Goal: Navigation & Orientation: Find specific page/section

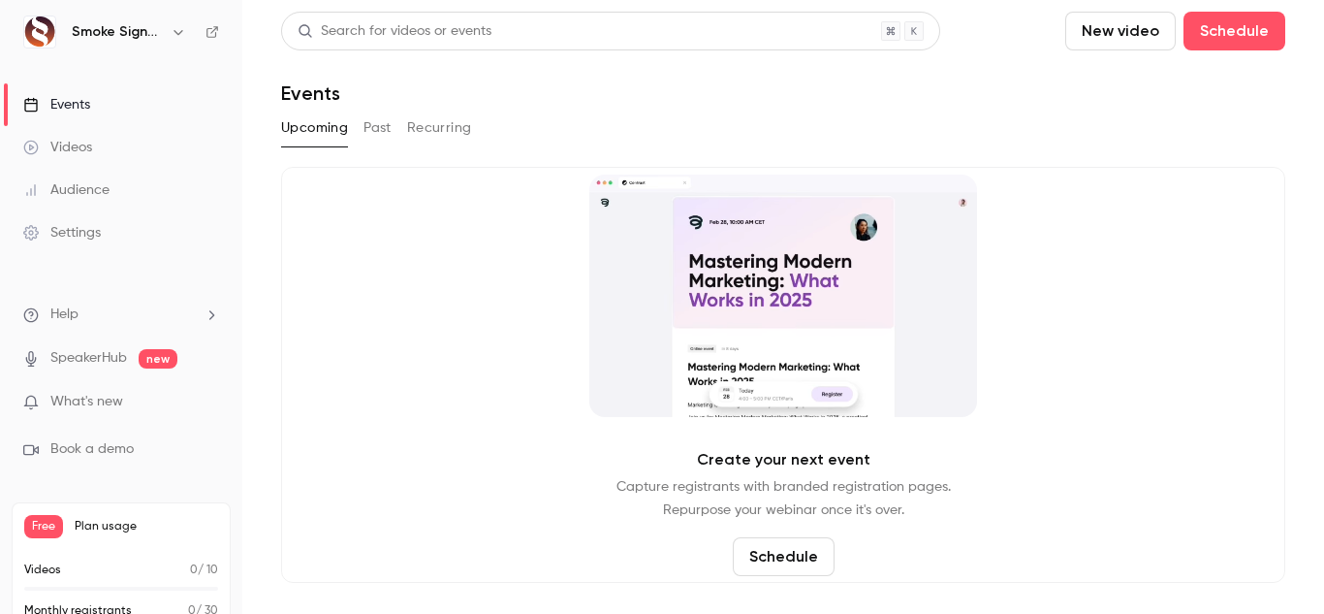
click at [1095, 23] on button "New video" at bounding box center [1120, 31] width 111 height 39
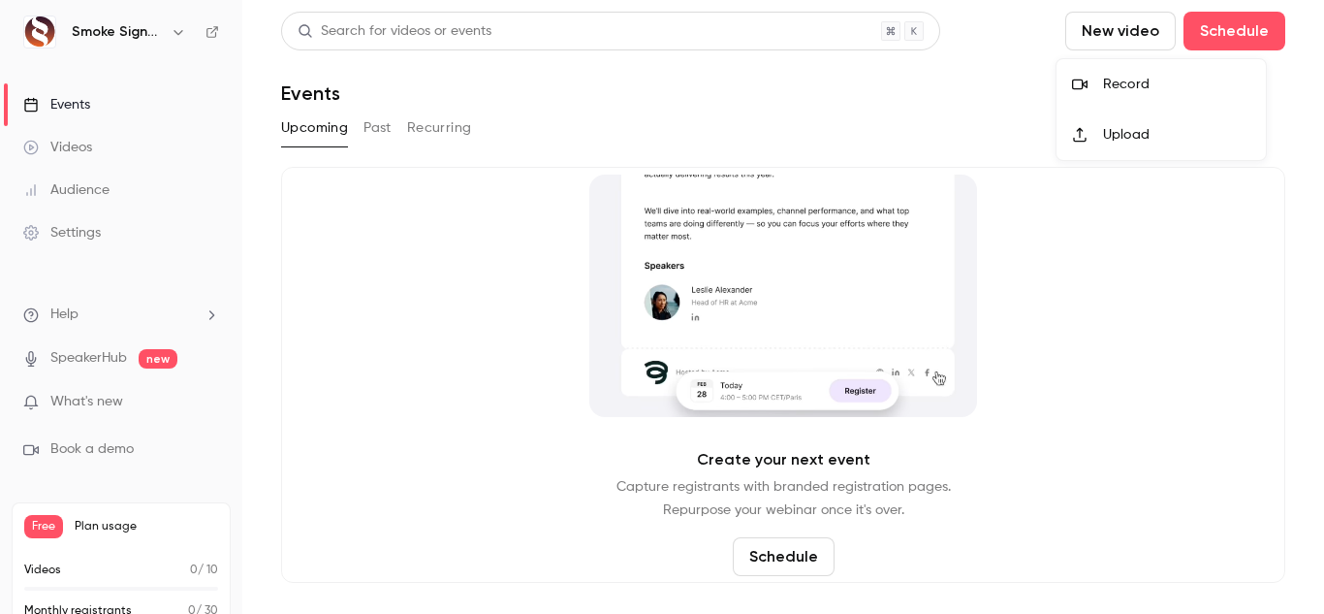
click at [1095, 89] on div at bounding box center [1087, 85] width 31 height 16
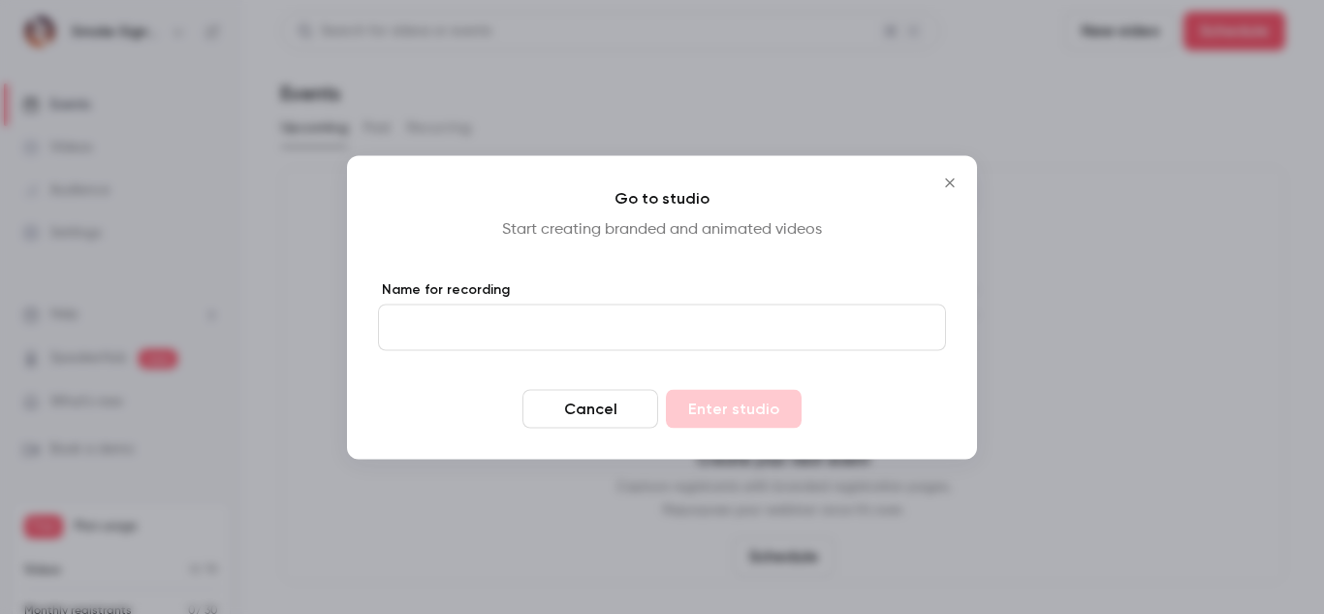
click at [951, 184] on icon "Close" at bounding box center [949, 182] width 23 height 16
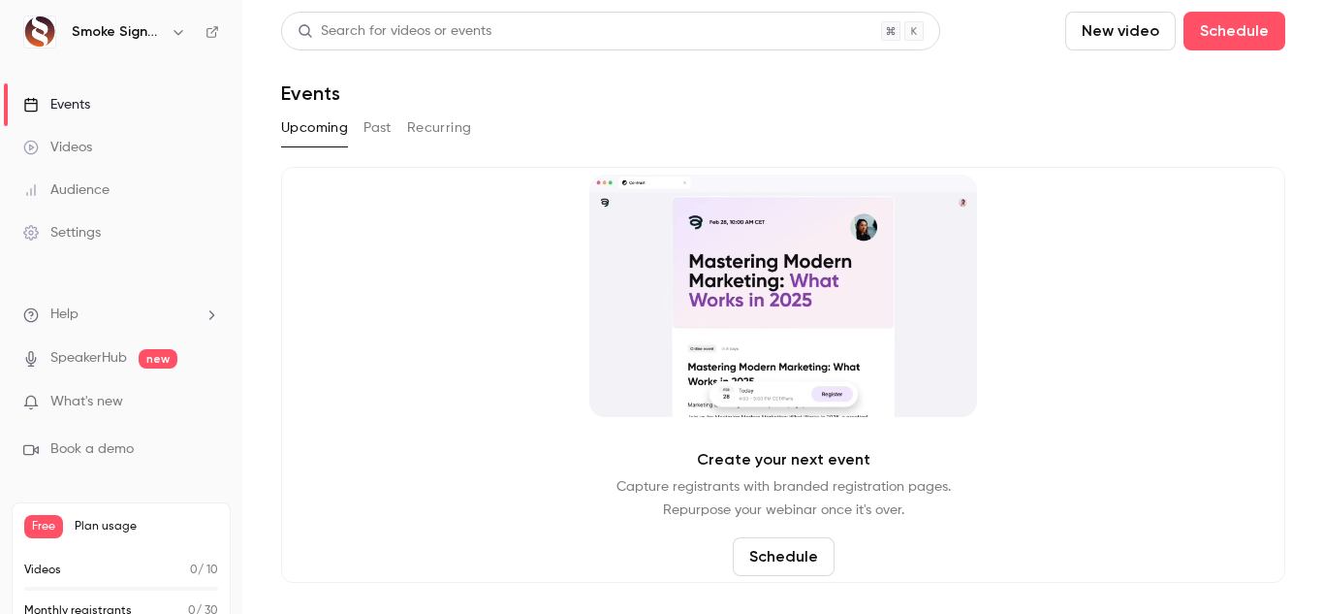
click at [173, 33] on icon "button" at bounding box center [179, 32] width 16 height 16
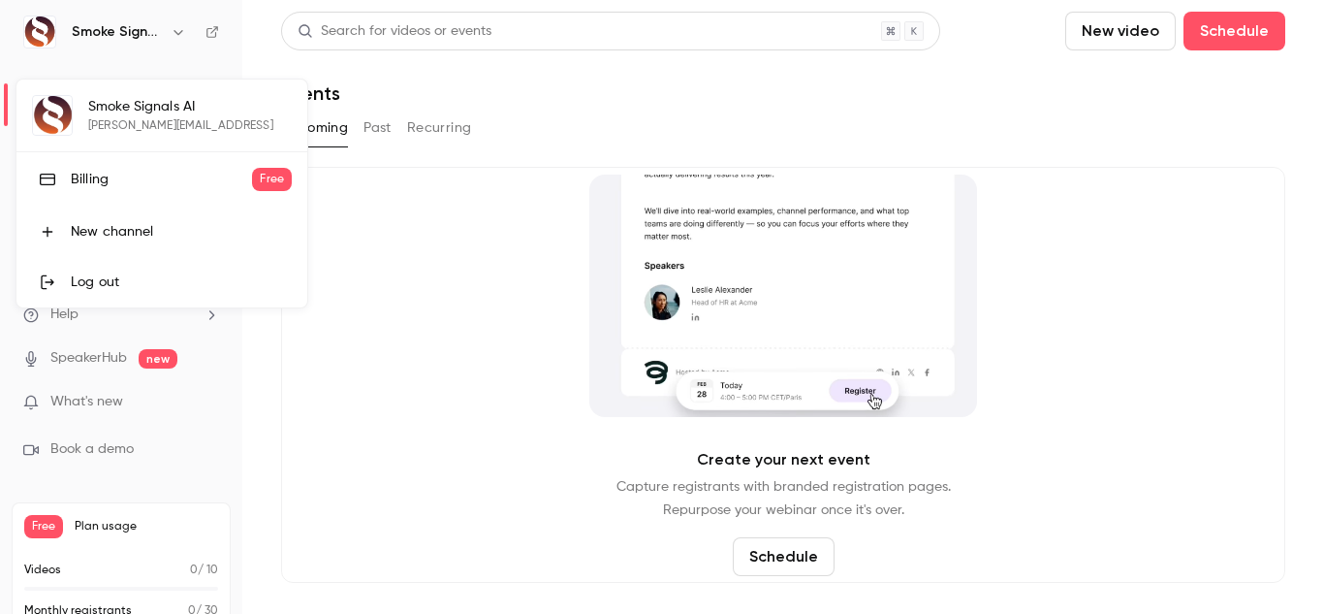
click at [512, 283] on div at bounding box center [662, 307] width 1324 height 614
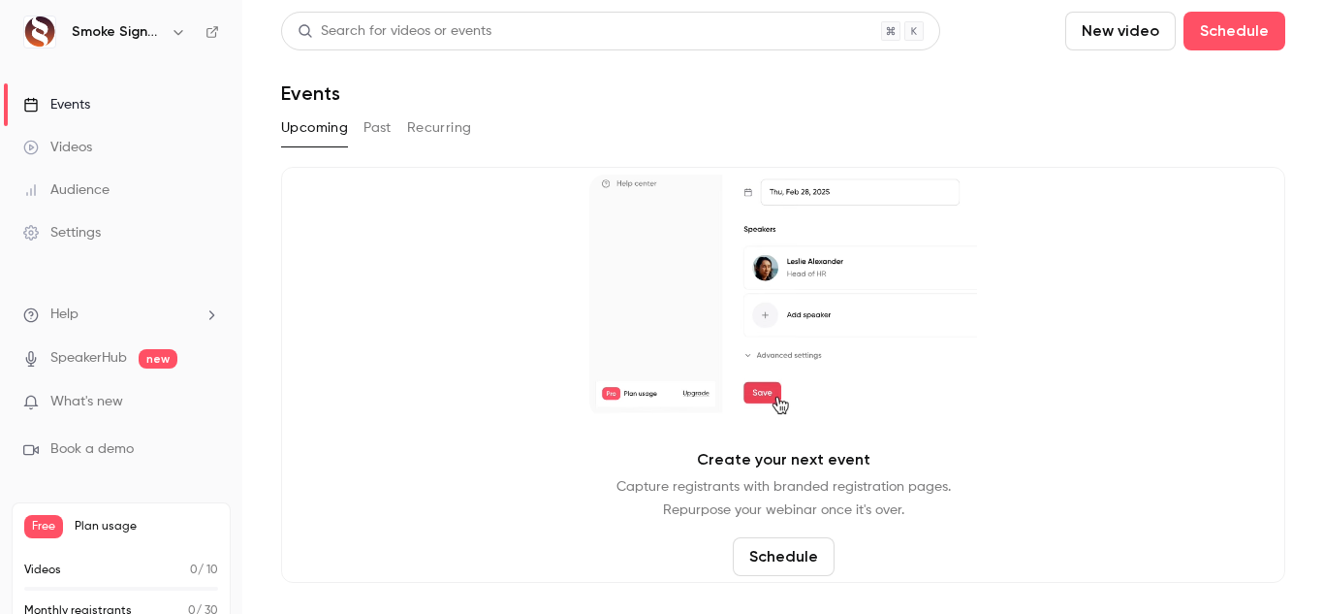
click at [65, 138] on div "Videos" at bounding box center [57, 147] width 69 height 19
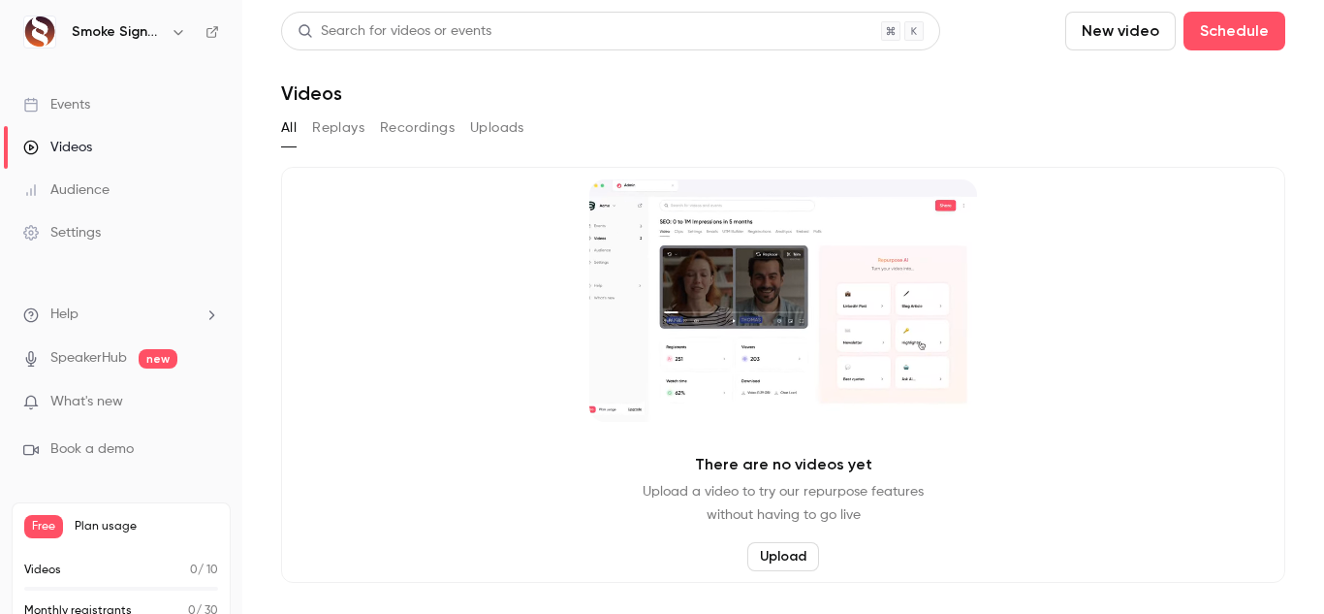
click at [85, 192] on div "Audience" at bounding box center [66, 189] width 86 height 19
